Goal: Task Accomplishment & Management: Manage account settings

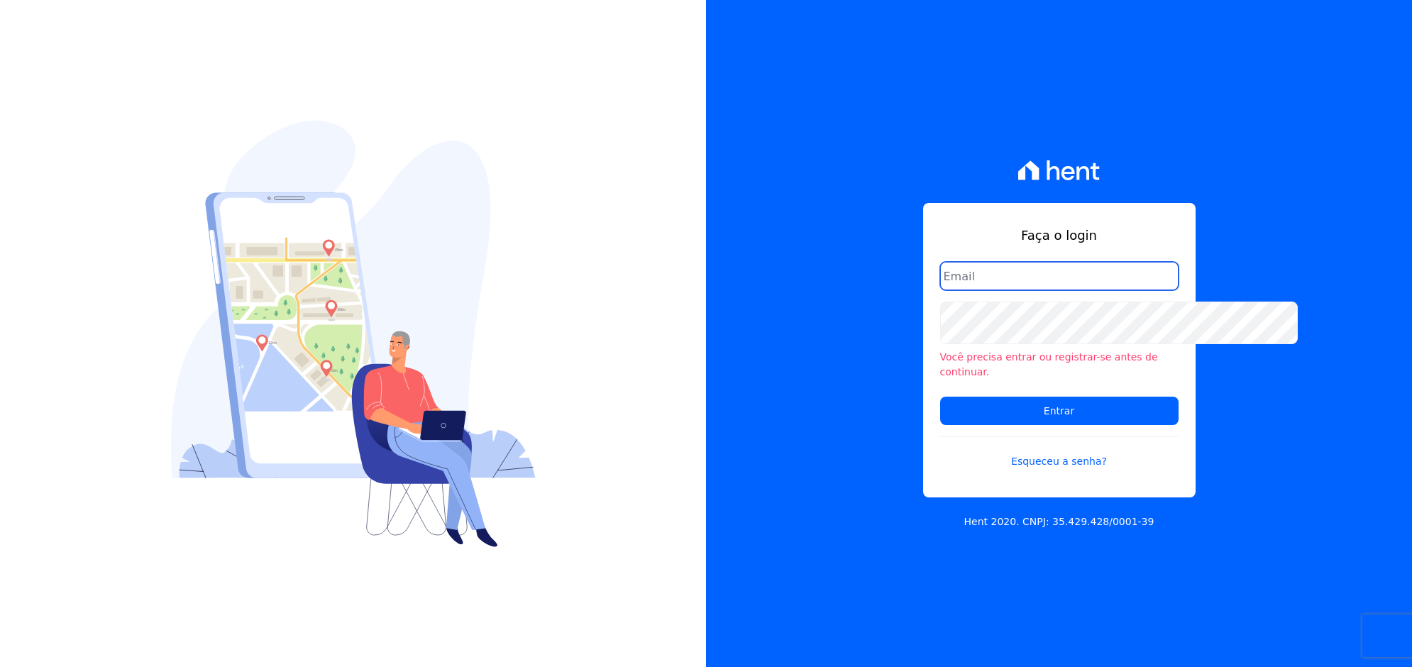
click at [1012, 262] on input "email" at bounding box center [1059, 276] width 238 height 28
type input "silmara.freire@twtgrupo.com"
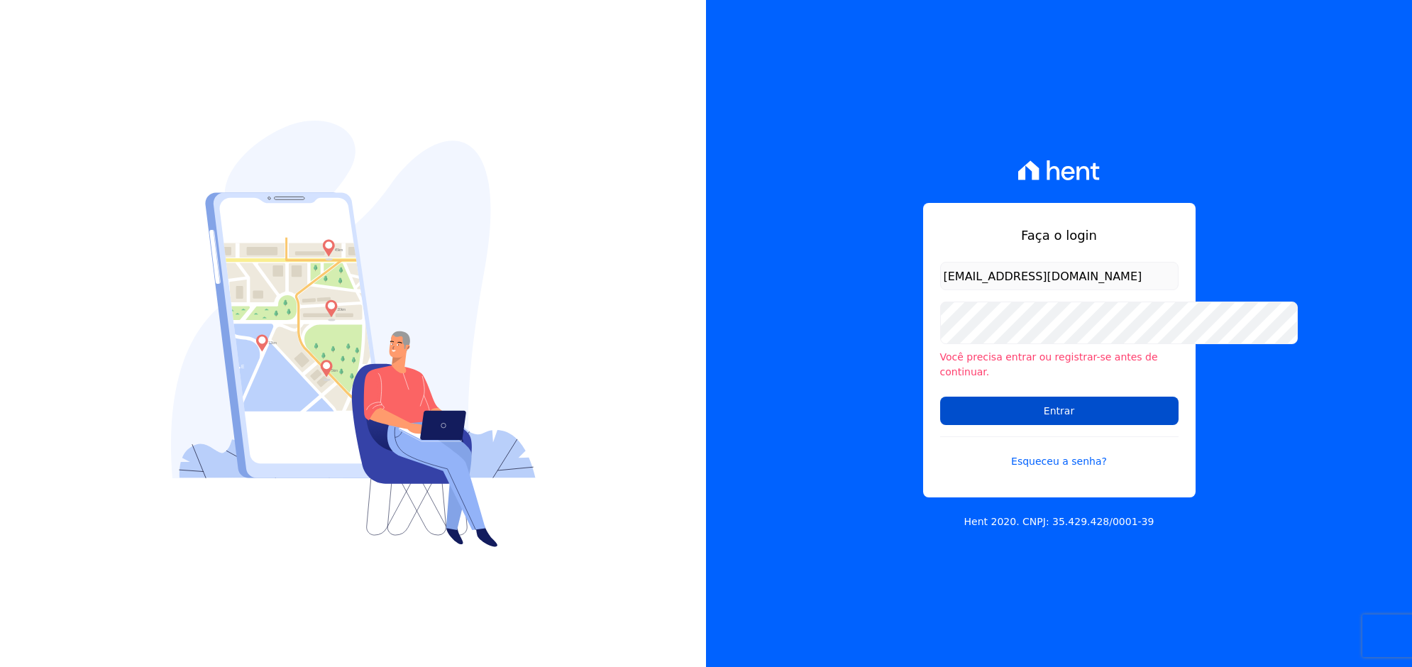
click at [961, 425] on input "Entrar" at bounding box center [1059, 411] width 238 height 28
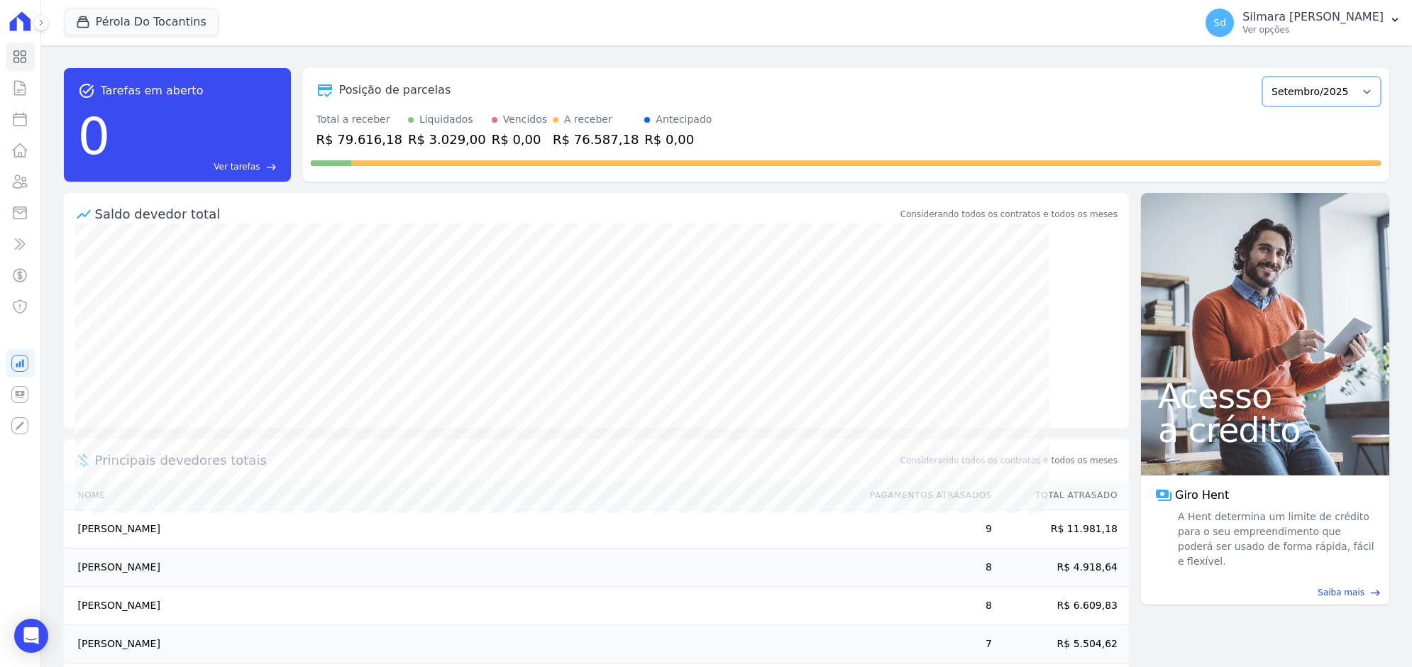
click at [1262, 106] on select "Maio/2022 Junho/2022 Julho/2022 Agosto/2022 Setembro/2022 Outubro/2022 Novembro…" at bounding box center [1321, 92] width 118 height 30
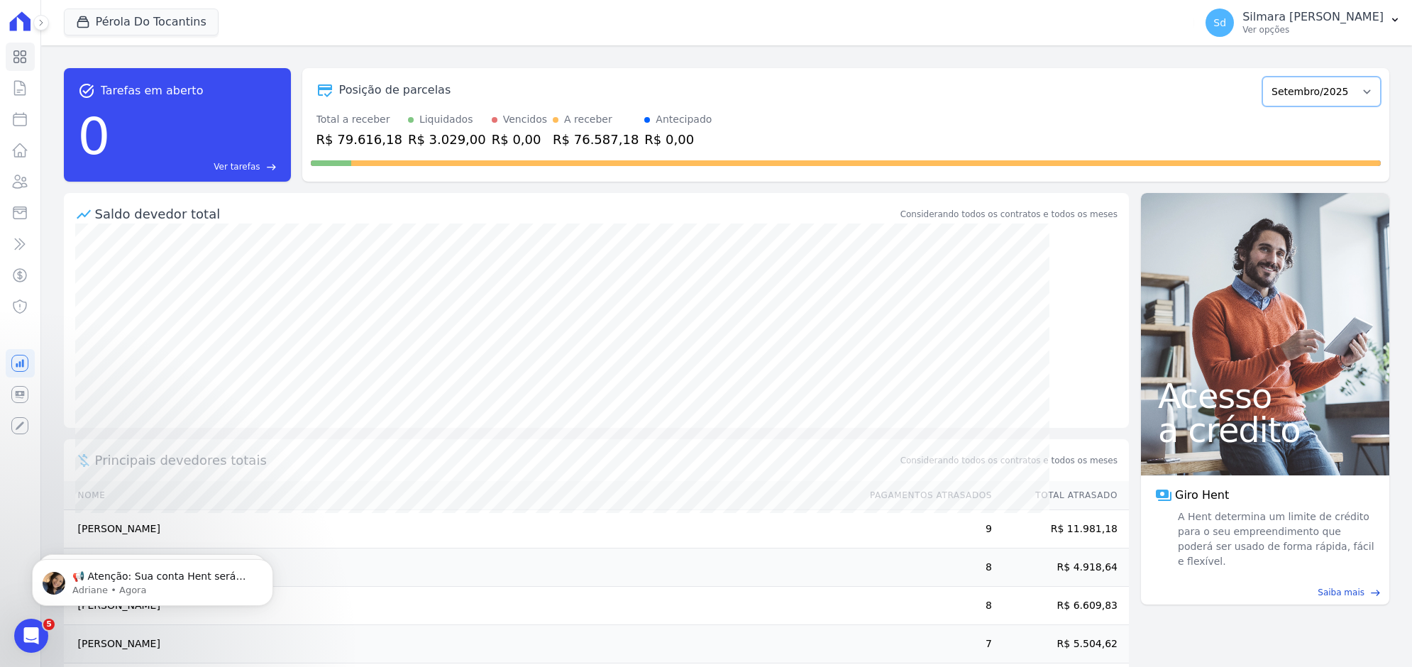
select select "08/2024"
click at [1262, 106] on select "Maio/2022 Junho/2022 Julho/2022 Agosto/2022 Setembro/2022 Outubro/2022 Novembro…" at bounding box center [1321, 92] width 118 height 30
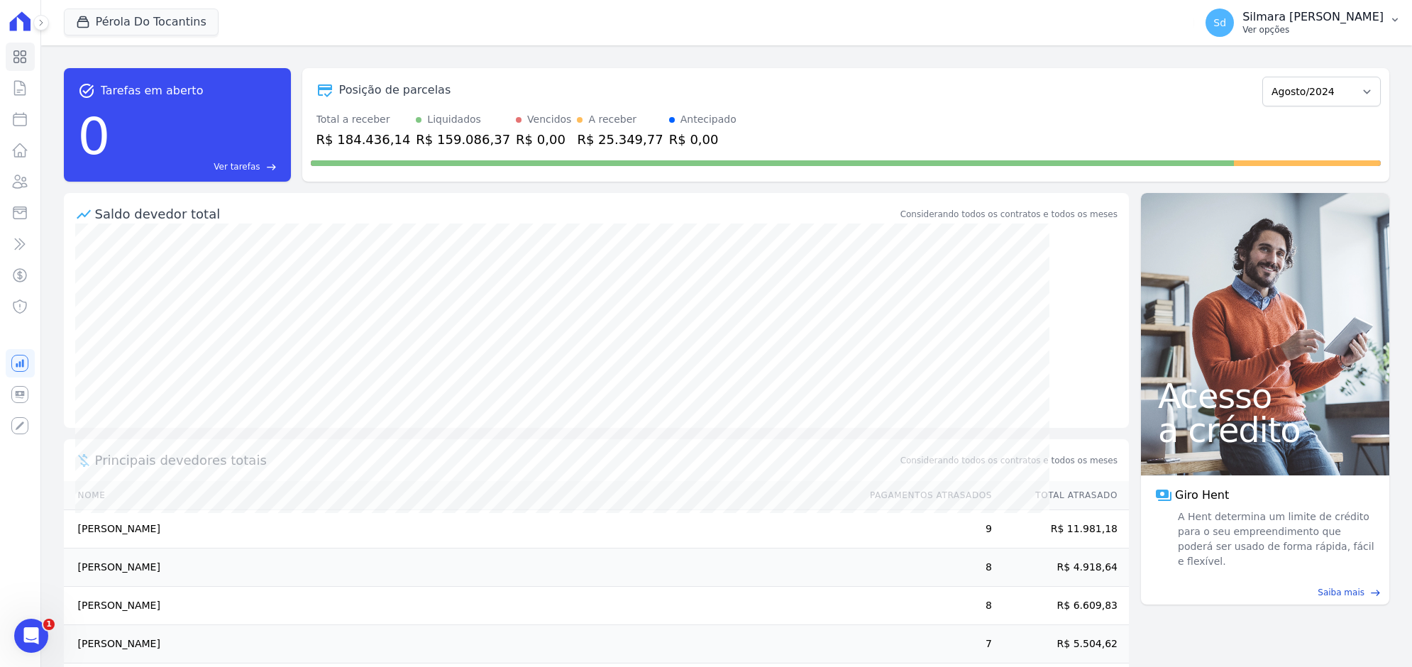
click at [1242, 35] on p "Ver opções" at bounding box center [1312, 29] width 141 height 11
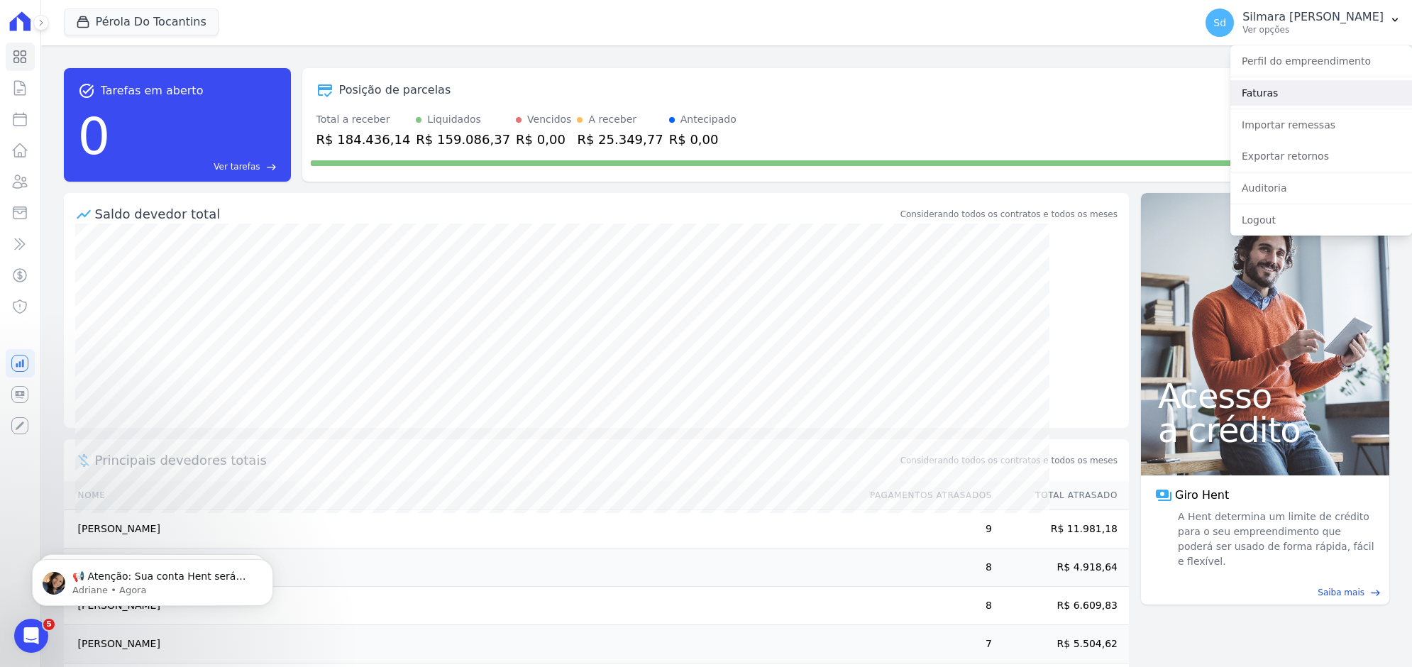
click at [1230, 106] on link "Faturas" at bounding box center [1321, 93] width 182 height 26
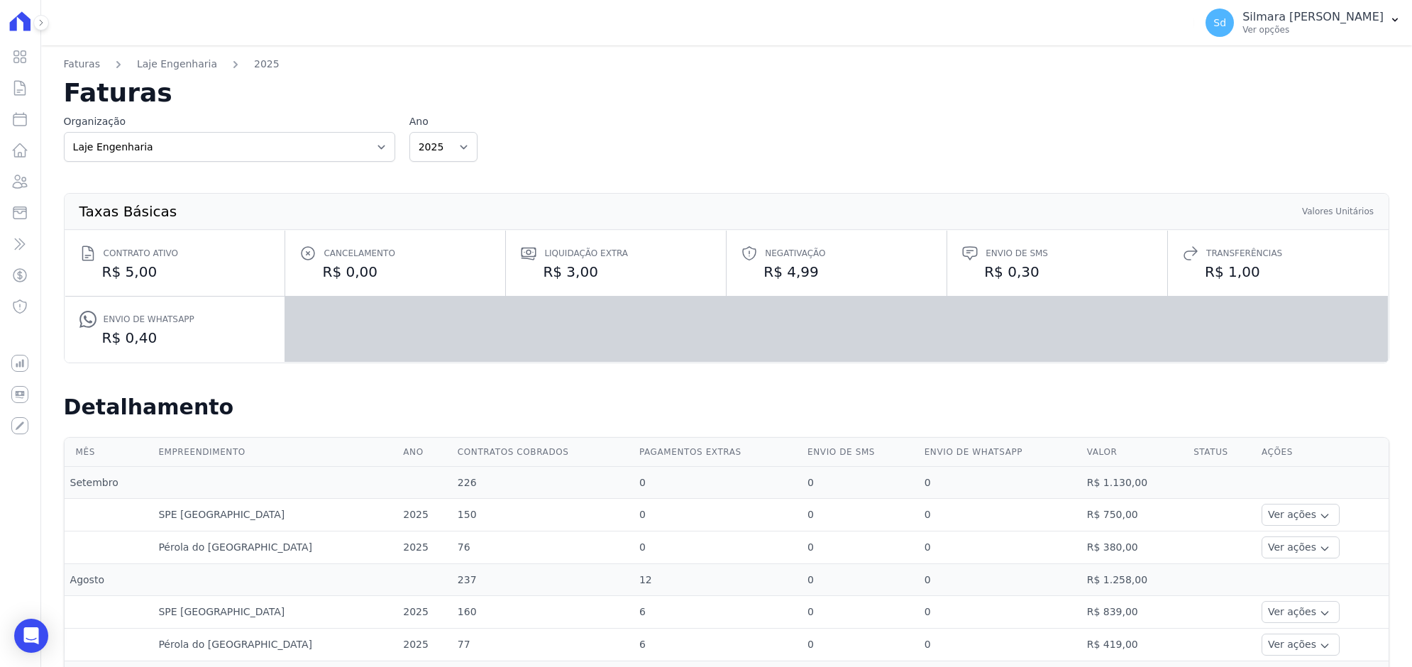
scroll to position [89, 0]
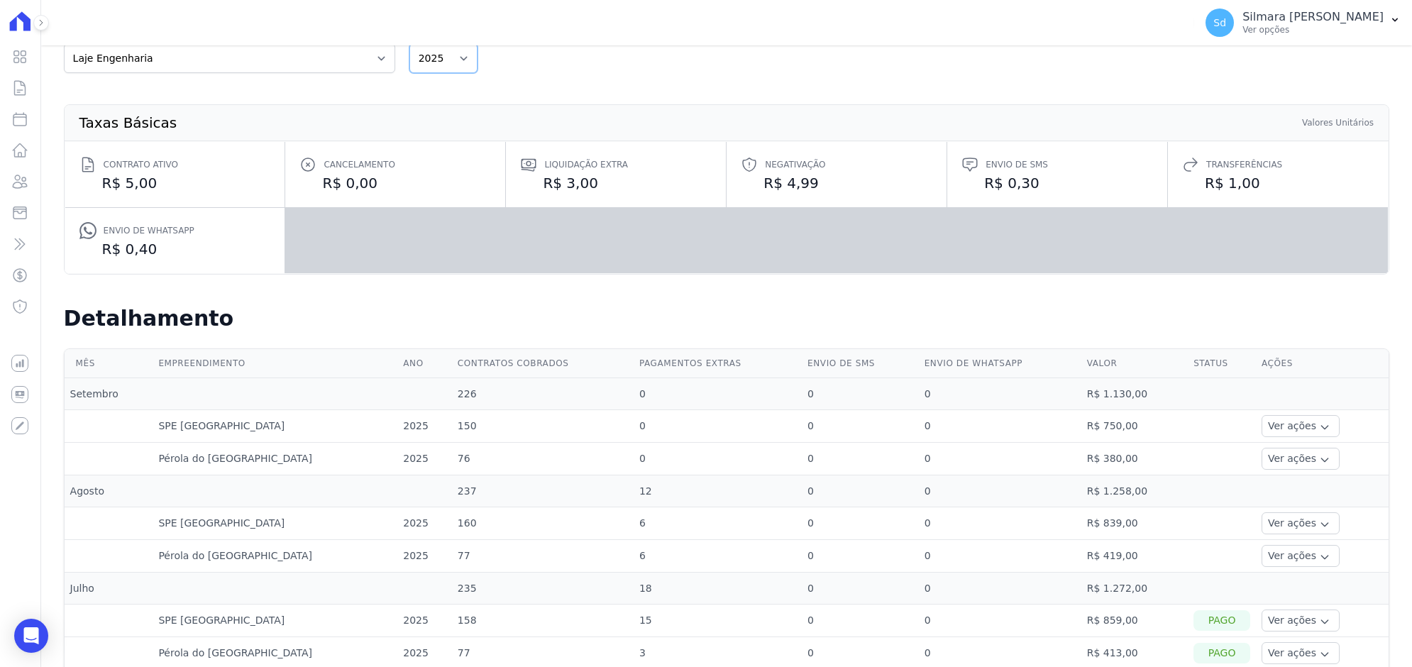
click at [477, 73] on select "2025 2024 2023 2022" at bounding box center [443, 58] width 68 height 30
click at [365, 73] on select "Laje Engenharia" at bounding box center [229, 58] width 331 height 30
click at [635, 73] on div "Organização Laje Engenharia Ano 2025 2024 2023 2022" at bounding box center [726, 50] width 1325 height 48
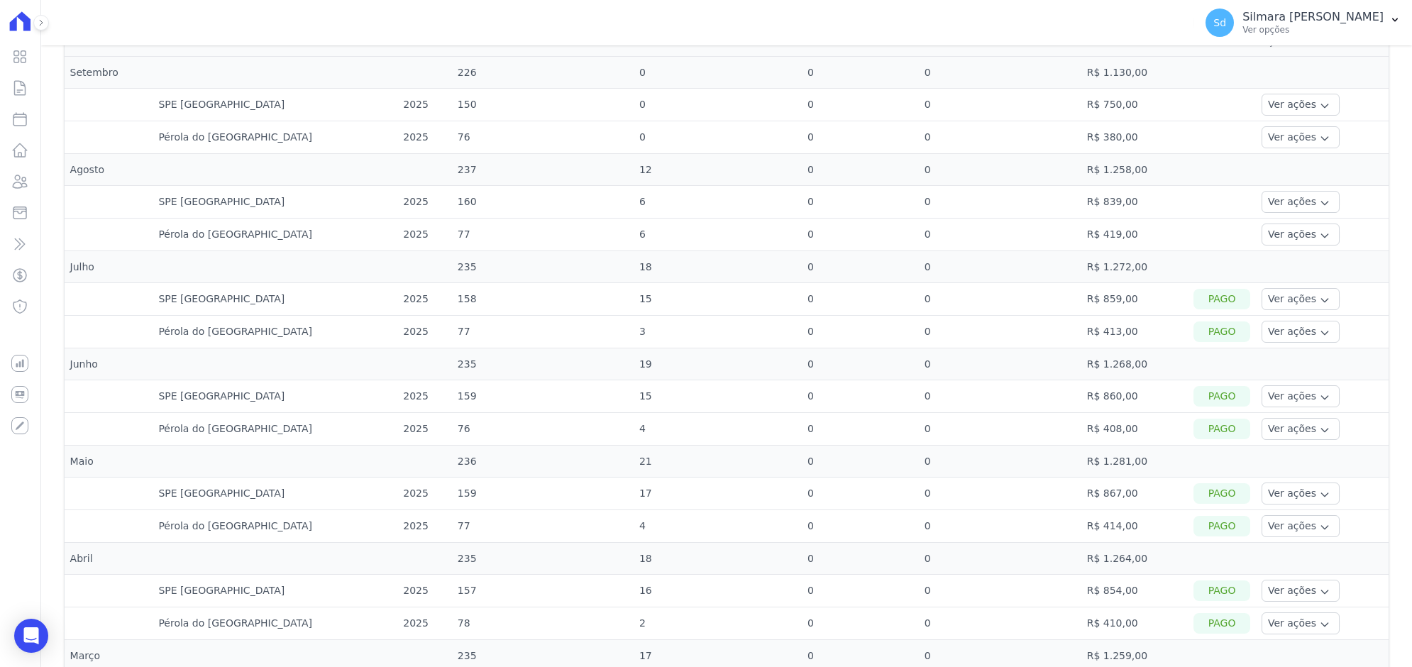
scroll to position [532, 0]
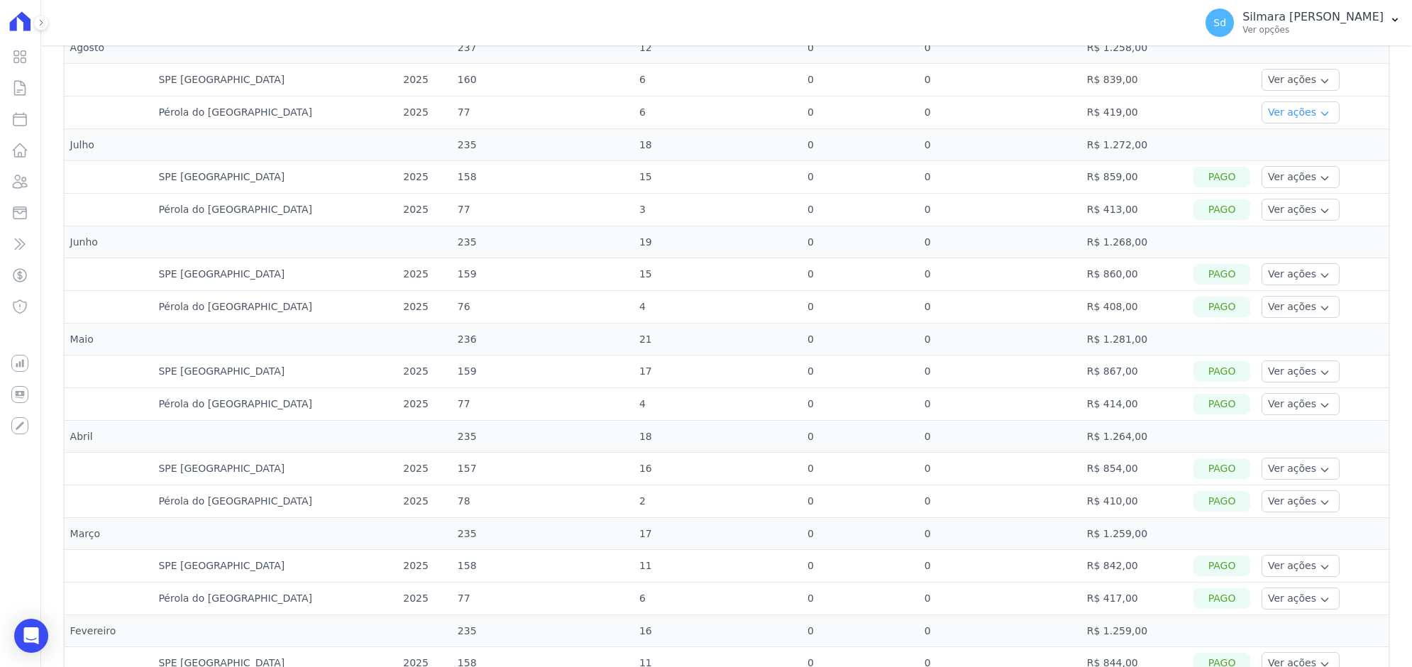
click at [1265, 123] on button "Ver ações" at bounding box center [1300, 112] width 78 height 22
click at [1267, 141] on link "Ver detalhes" at bounding box center [1298, 133] width 62 height 15
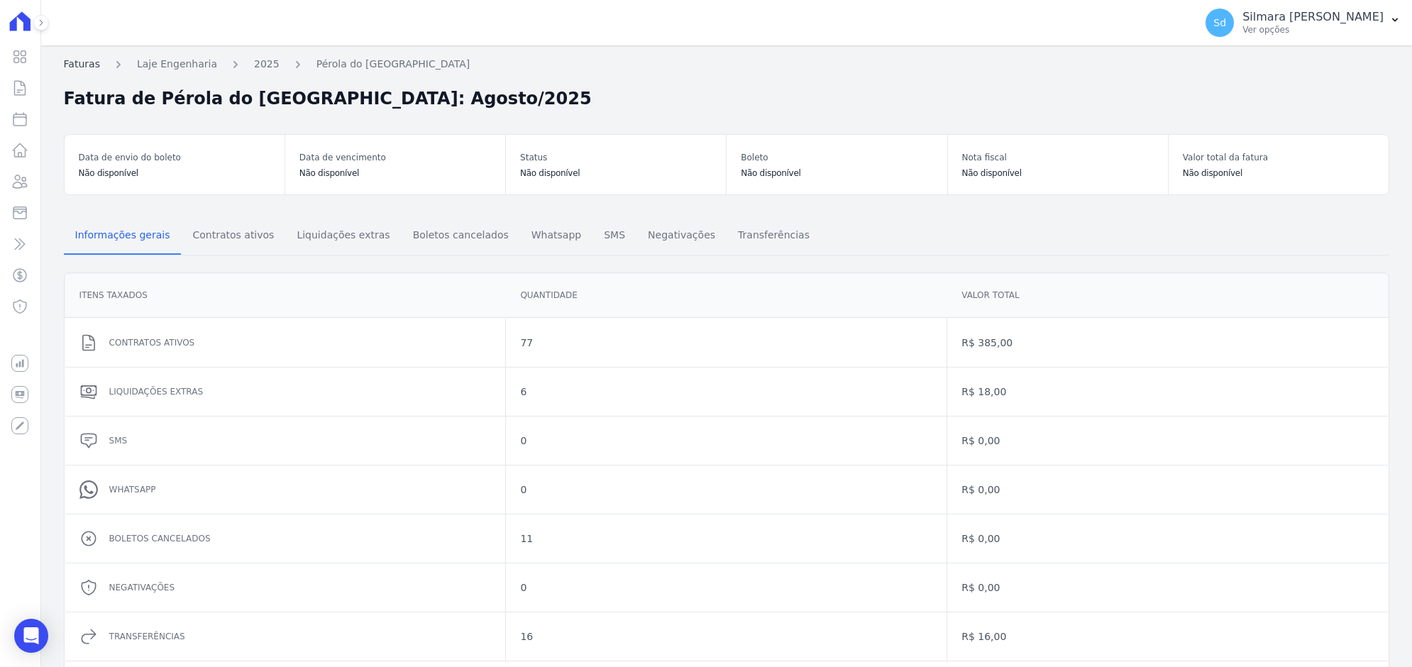
click at [100, 72] on link "Faturas" at bounding box center [82, 64] width 36 height 15
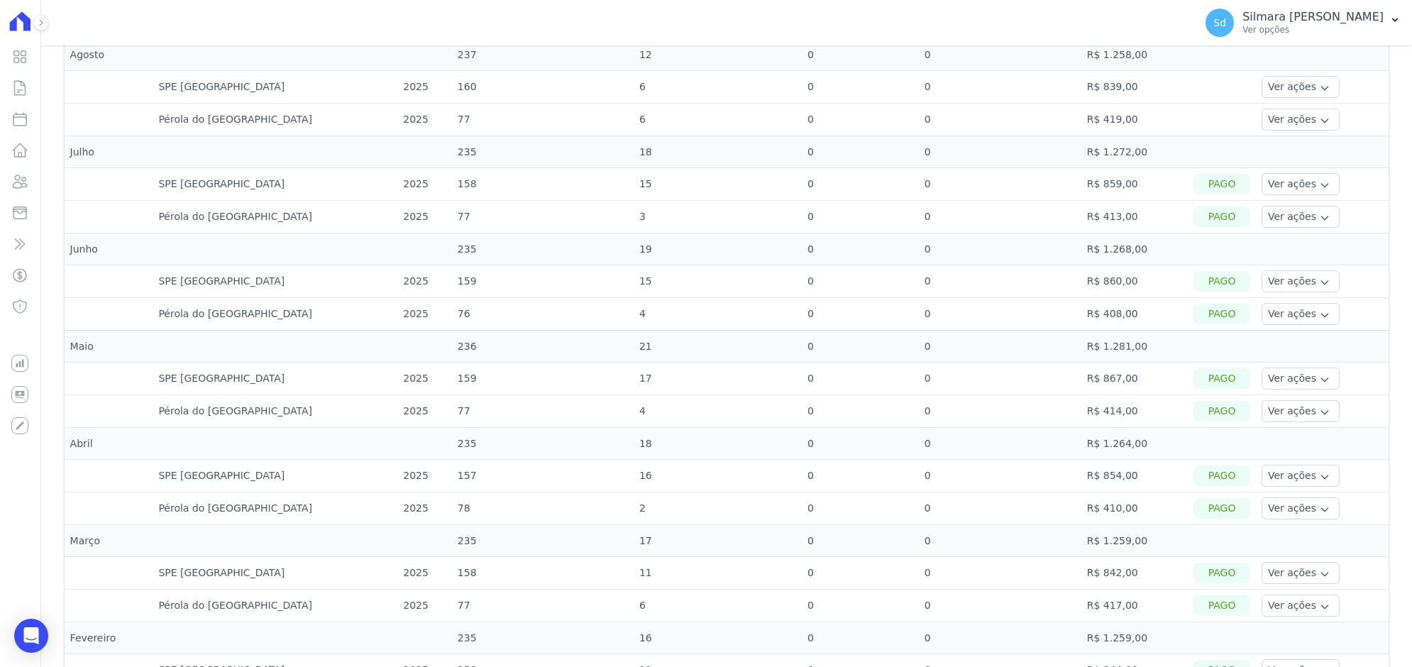
scroll to position [532, 0]
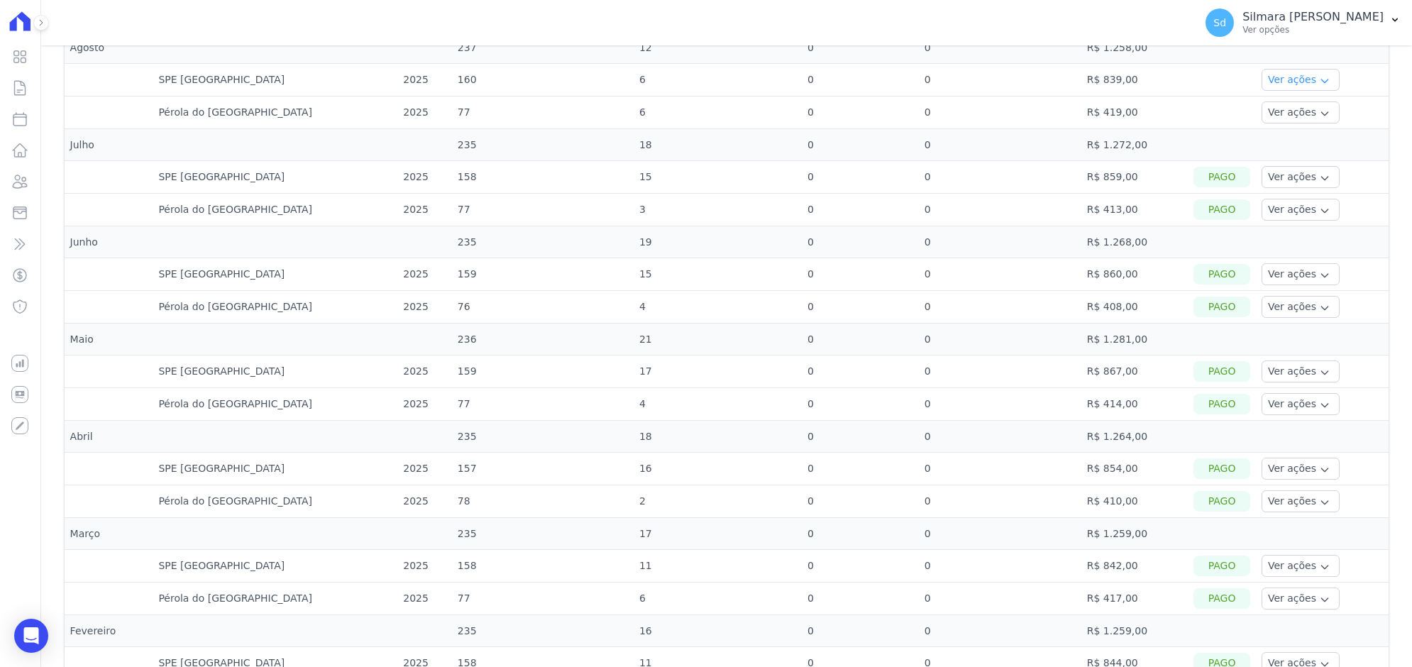
click at [1300, 91] on button "Ver ações" at bounding box center [1300, 80] width 78 height 22
click at [1267, 109] on link "Ver detalhes" at bounding box center [1298, 101] width 62 height 15
